Goal: Information Seeking & Learning: Learn about a topic

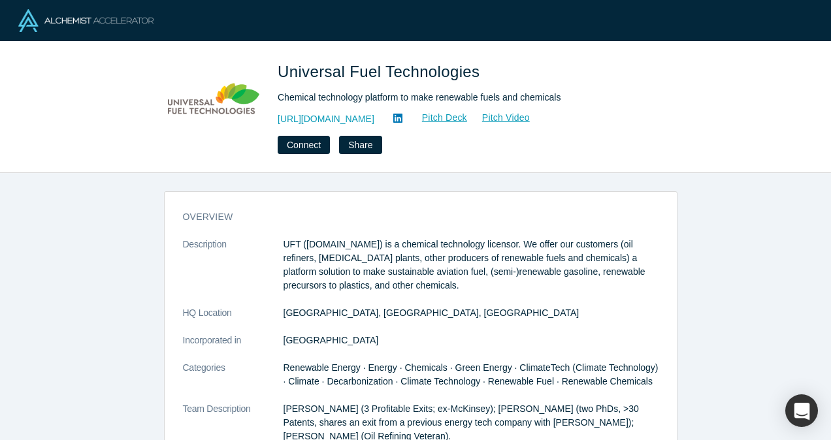
click at [82, 18] on img at bounding box center [85, 20] width 135 height 23
click at [332, 121] on link "[URL][DOMAIN_NAME]" at bounding box center [326, 119] width 97 height 14
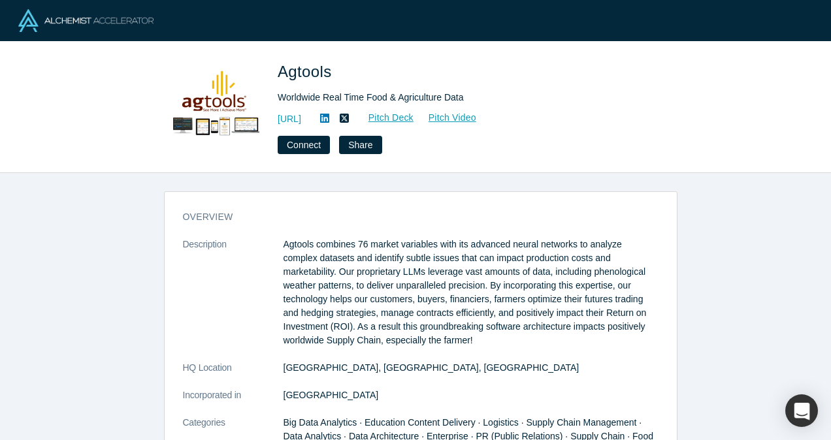
click at [339, 111] on div "https://www.agtools.ai Pitch Deck Pitch Video" at bounding box center [461, 119] width 366 height 16
click at [301, 119] on link "https://www.agtools.ai" at bounding box center [290, 119] width 24 height 14
